Goal: Find contact information: Find contact information

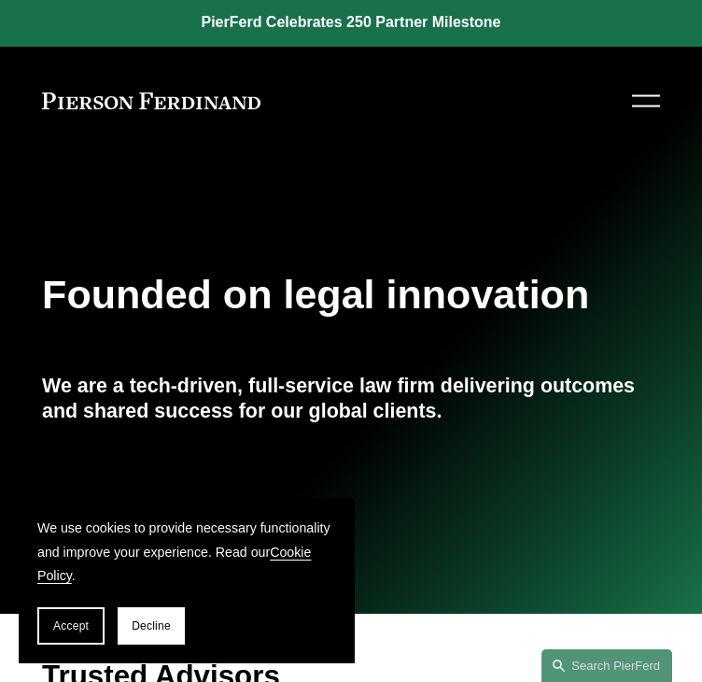
click at [636, 119] on div "Skip to Content About Practices People Locations" at bounding box center [351, 101] width 702 height 109
click at [637, 113] on div at bounding box center [646, 101] width 28 height 33
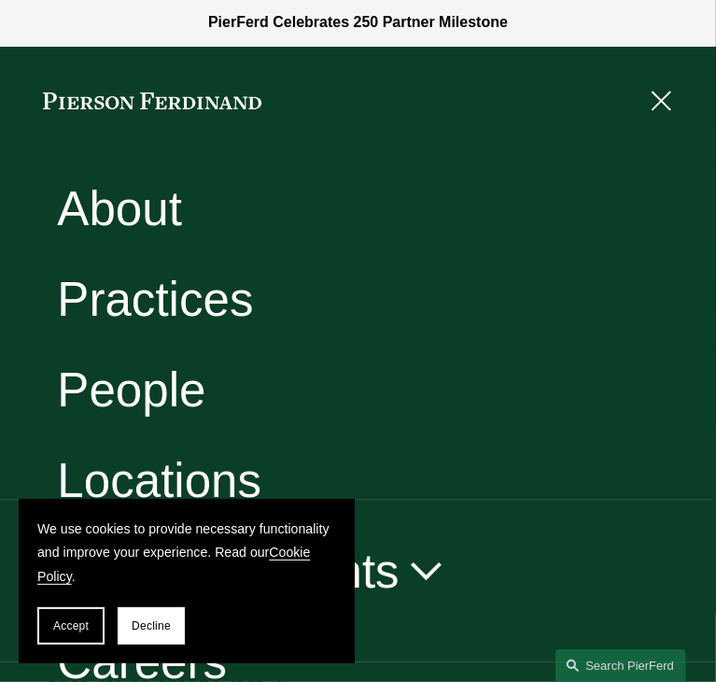
click at [49, 618] on button "Accept" at bounding box center [70, 625] width 67 height 37
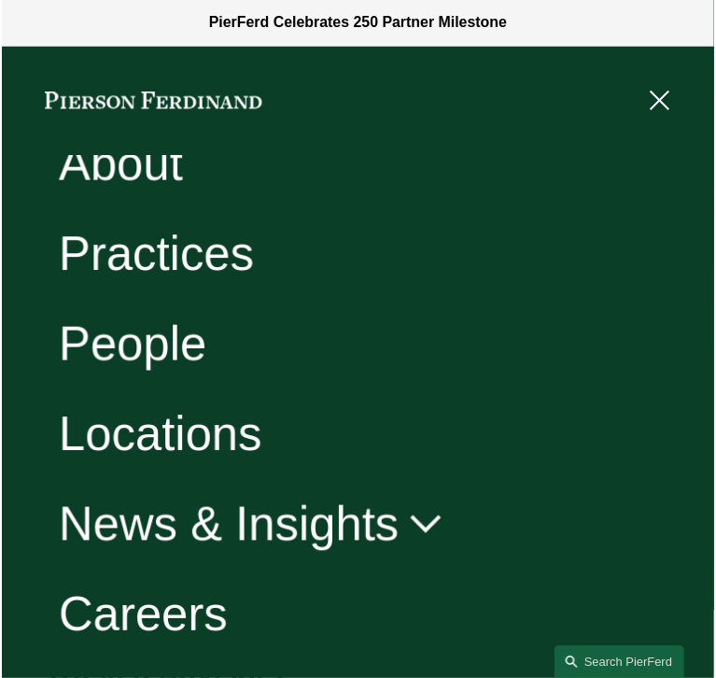
scroll to position [116, 0]
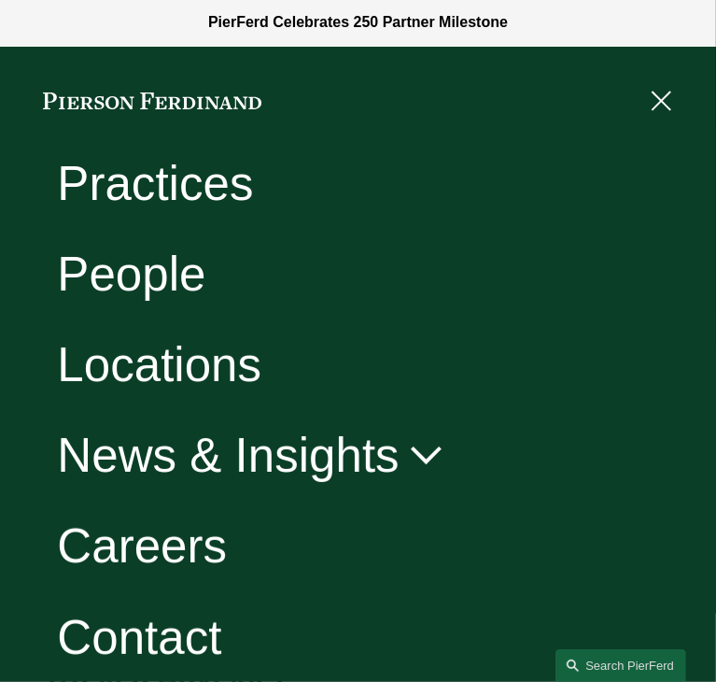
click at [163, 625] on link "Contact" at bounding box center [139, 637] width 164 height 48
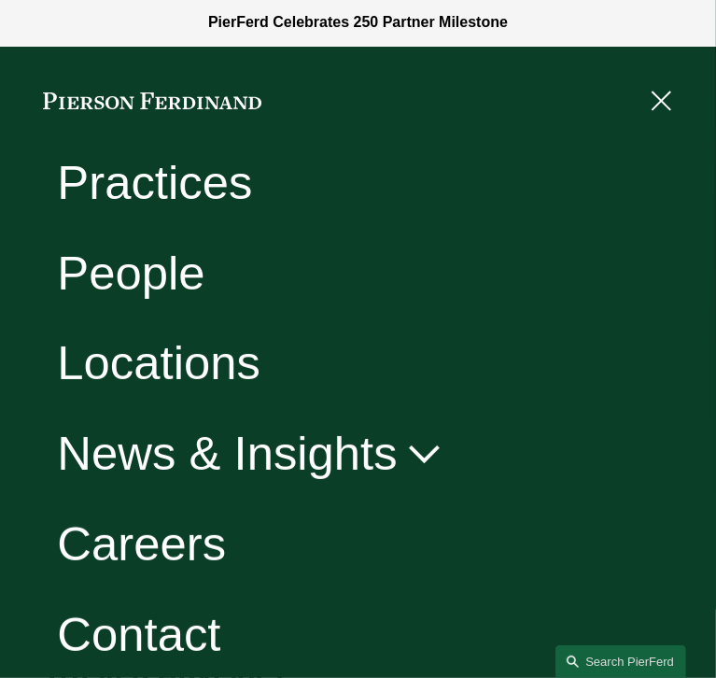
scroll to position [118, 0]
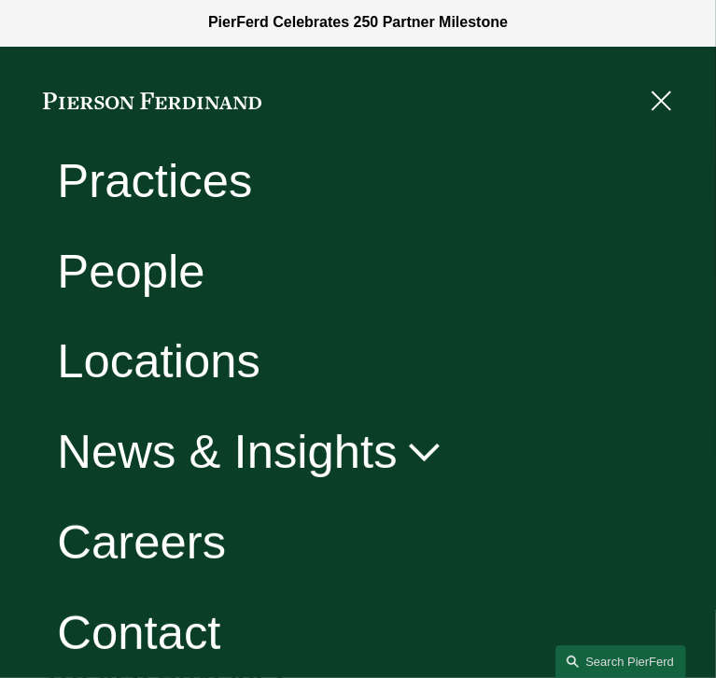
click at [162, 621] on link "Contact" at bounding box center [138, 633] width 163 height 48
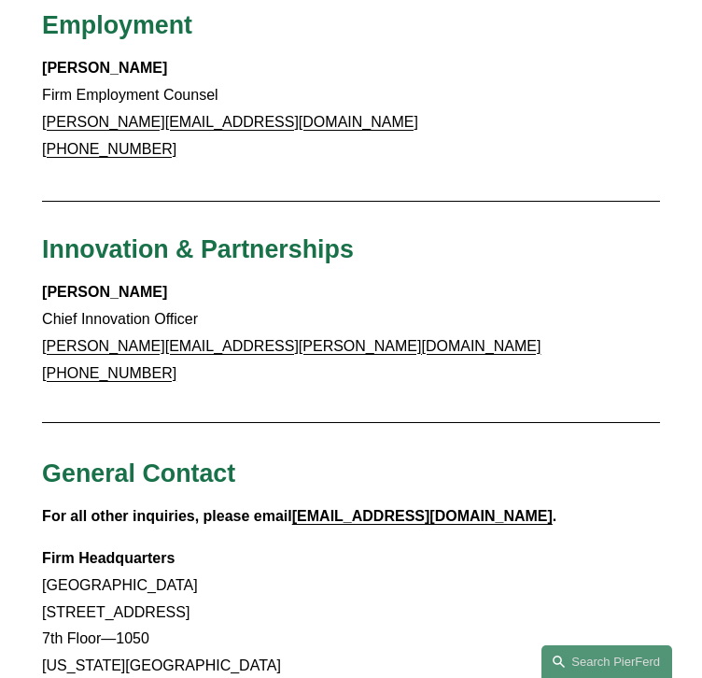
scroll to position [2895, 0]
